Goal: Information Seeking & Learning: Learn about a topic

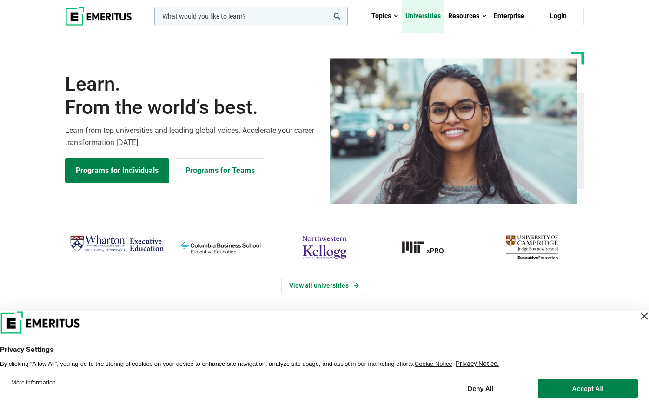
click at [414, 20] on link "Universities" at bounding box center [423, 16] width 43 height 33
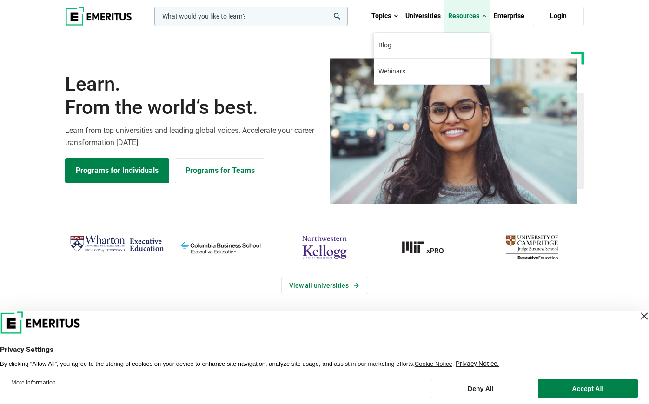
click at [474, 14] on link "Resources" at bounding box center [467, 16] width 46 height 33
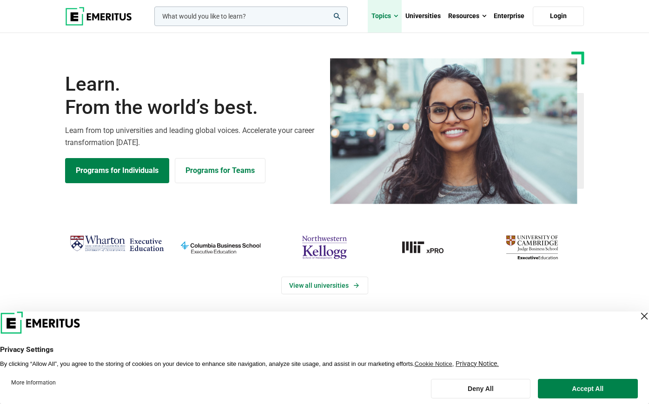
click at [392, 14] on link "Topics" at bounding box center [385, 16] width 34 height 33
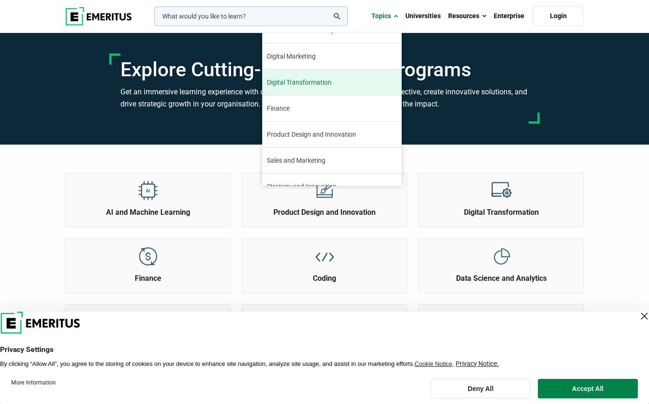
scroll to position [106, 0]
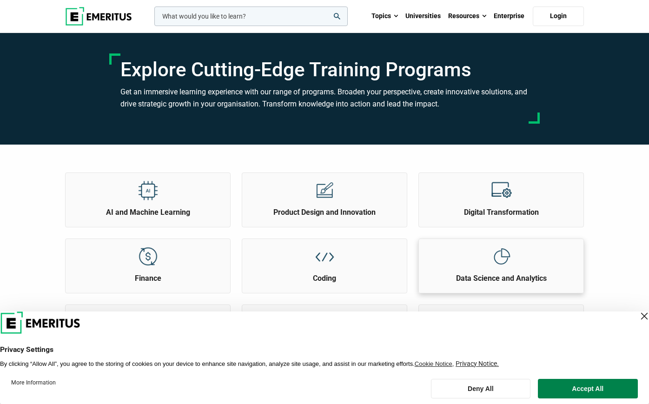
click at [521, 243] on div "Data Science and Analytics" at bounding box center [501, 261] width 165 height 45
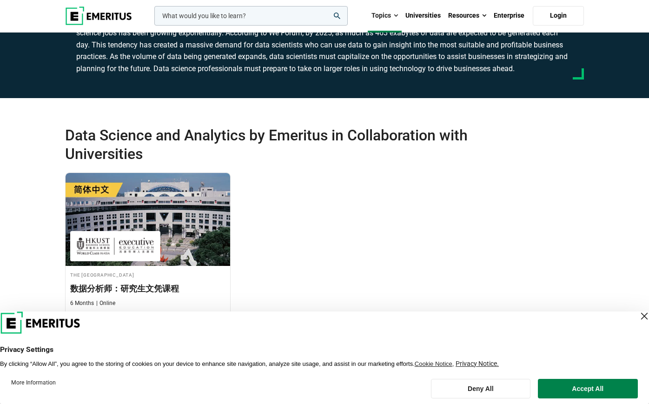
scroll to position [209, 0]
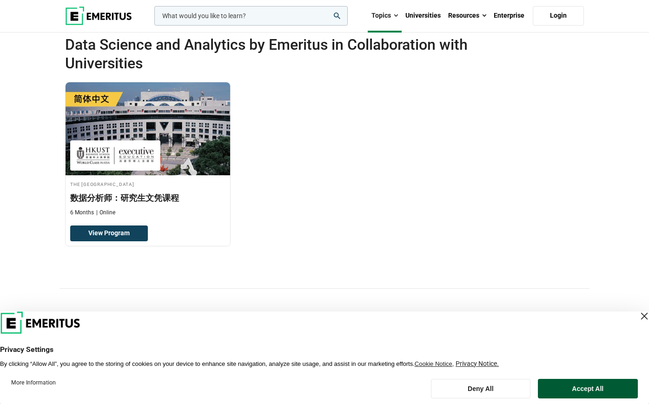
click at [569, 387] on button "Accept All" at bounding box center [588, 389] width 100 height 20
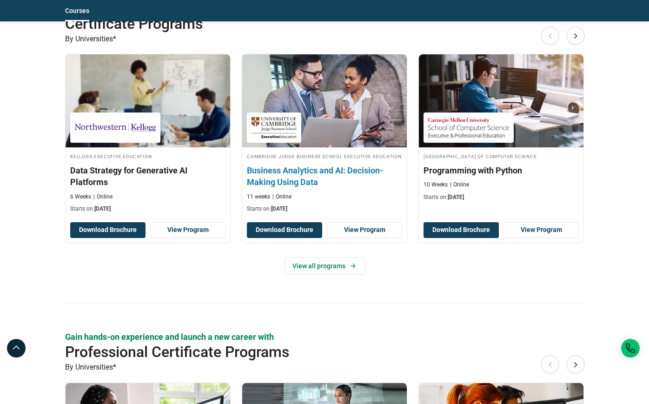
scroll to position [803, 0]
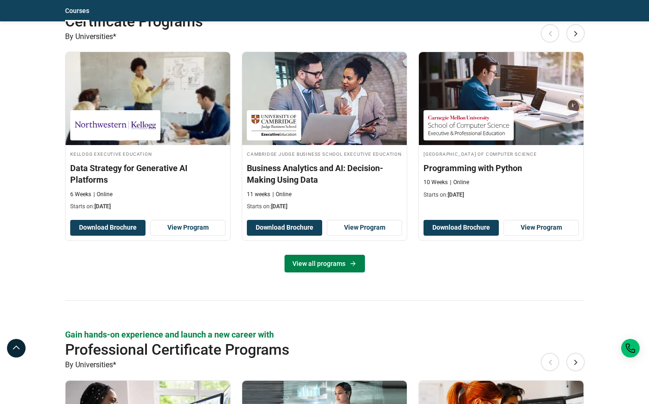
click at [343, 267] on link "View all programs" at bounding box center [325, 264] width 80 height 18
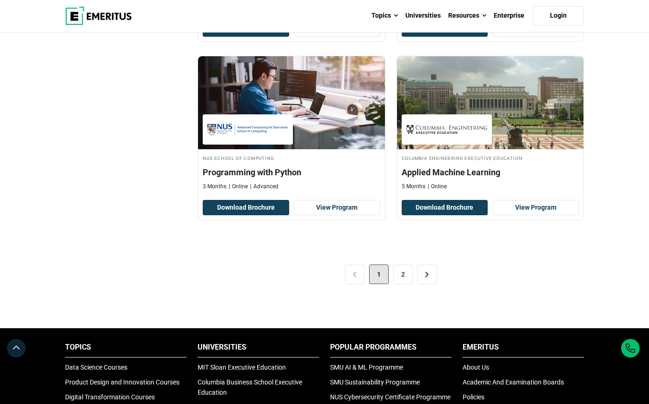
scroll to position [1938, 0]
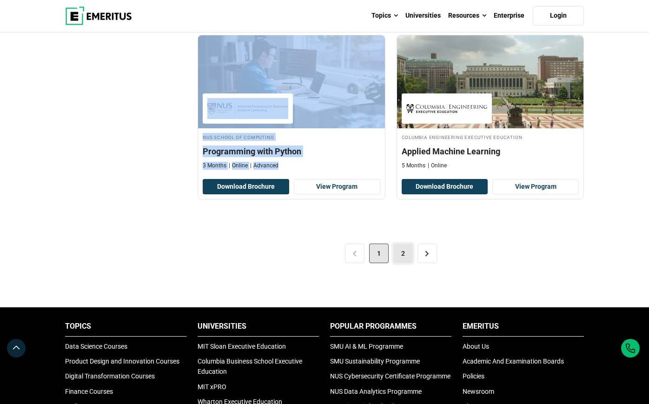
click at [397, 248] on link "2" at bounding box center [403, 254] width 20 height 20
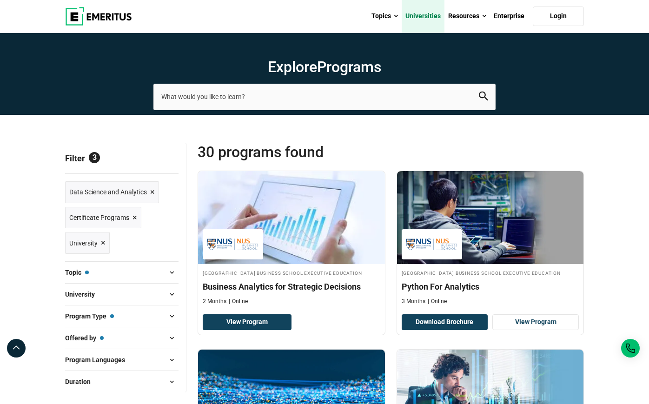
click at [431, 12] on link "Universities" at bounding box center [423, 16] width 43 height 33
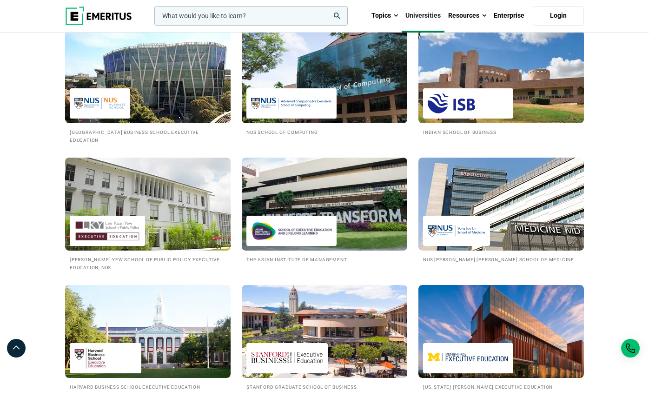
scroll to position [887, 0]
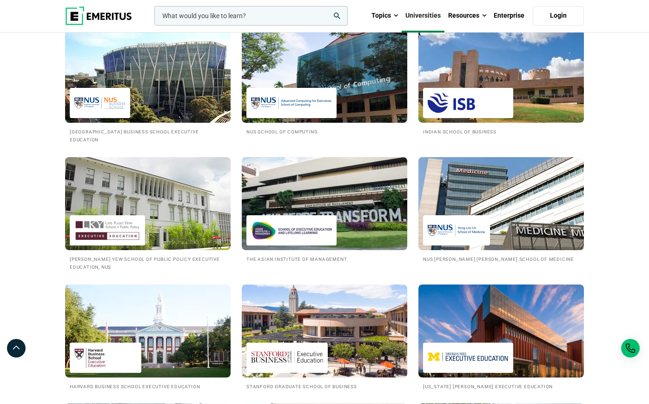
click at [488, 199] on img at bounding box center [501, 203] width 182 height 102
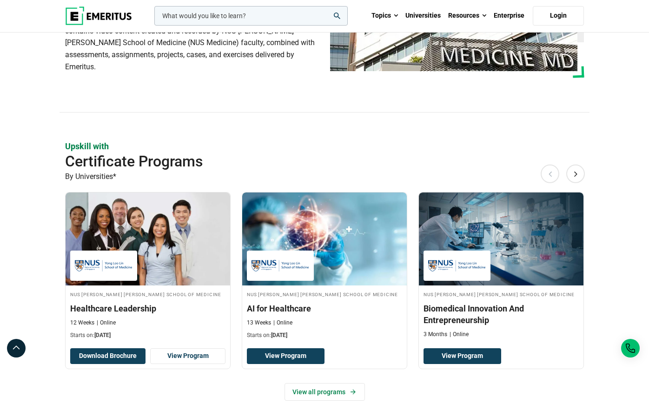
scroll to position [178, 0]
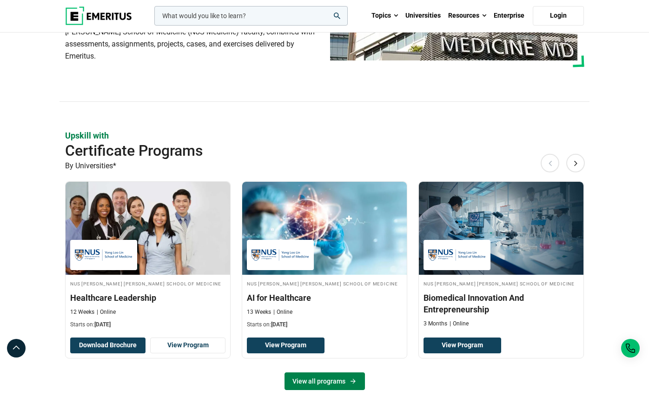
click at [338, 372] on link "View all programs" at bounding box center [325, 381] width 80 height 18
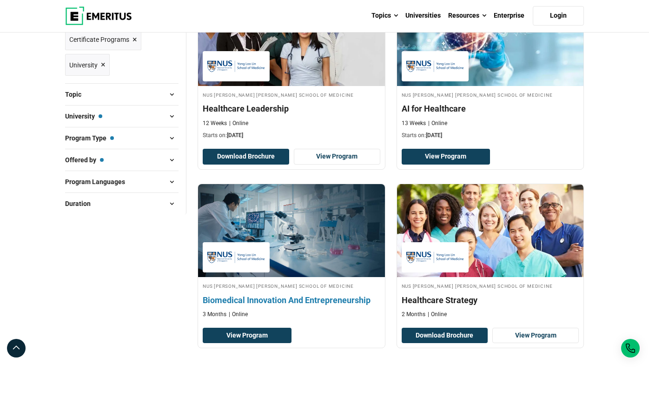
scroll to position [189, 0]
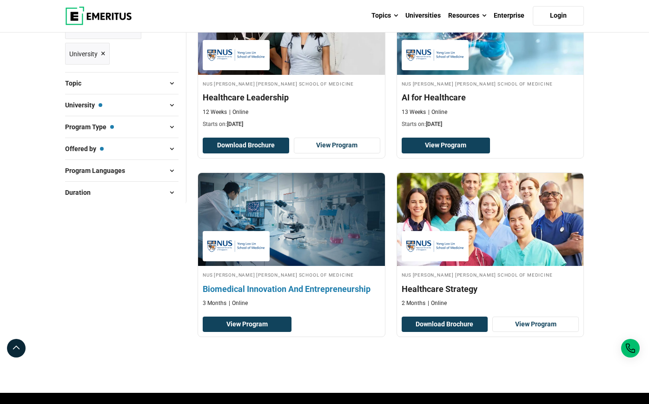
click at [269, 287] on h4 "Biomedical Innovation And Entrepreneurship" at bounding box center [292, 289] width 178 height 12
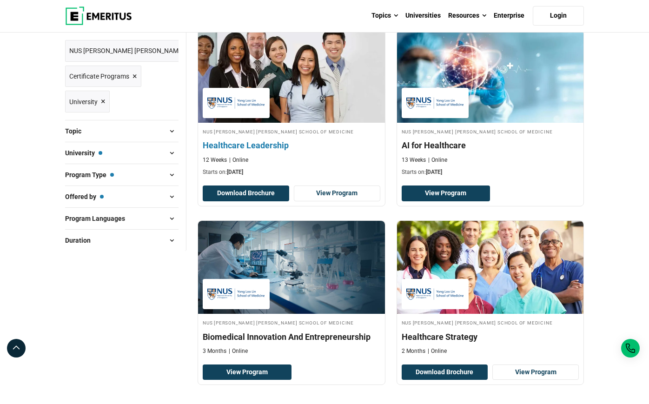
scroll to position [132, 0]
